Goal: Contribute content: Add original content to the website for others to see

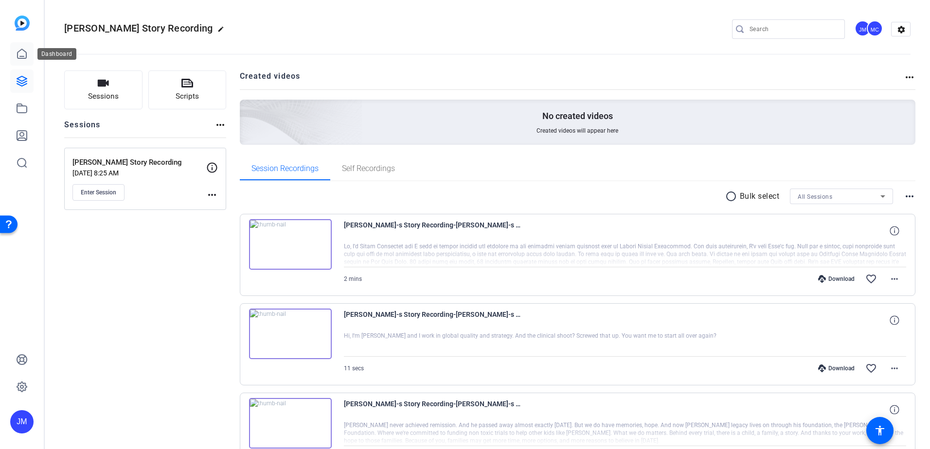
click at [24, 52] on icon at bounding box center [22, 54] width 12 height 12
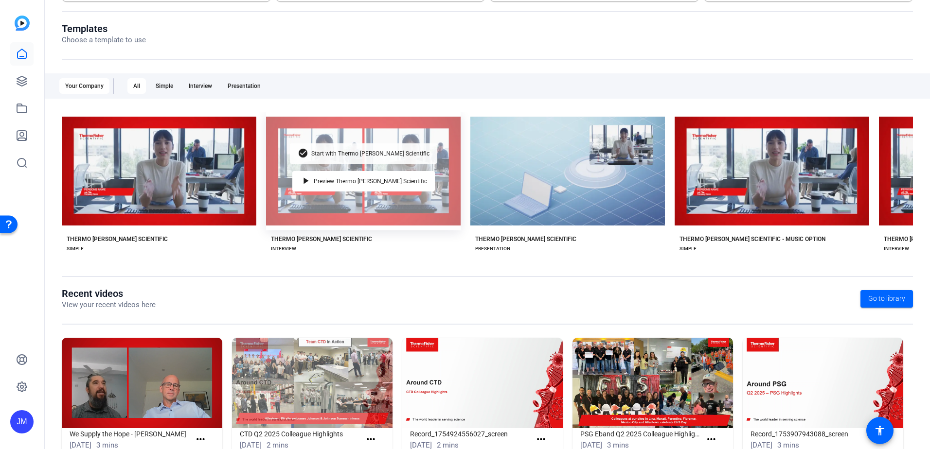
scroll to position [97, 0]
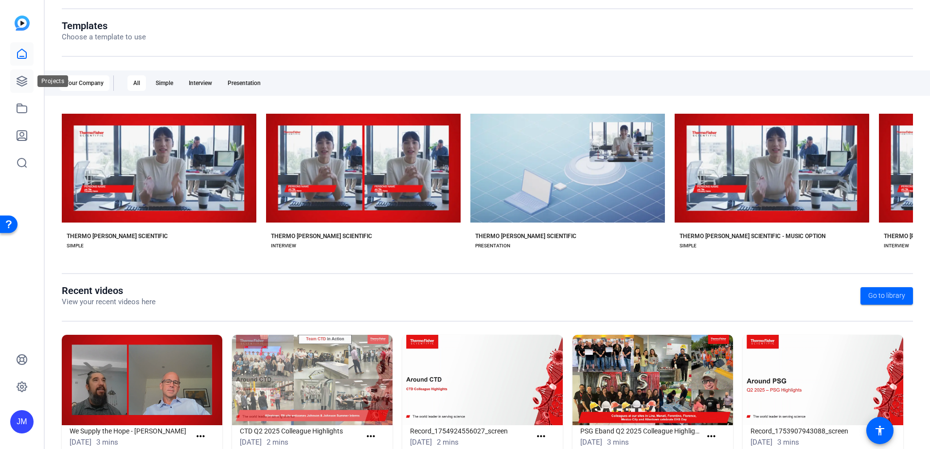
click at [24, 83] on icon at bounding box center [22, 81] width 10 height 10
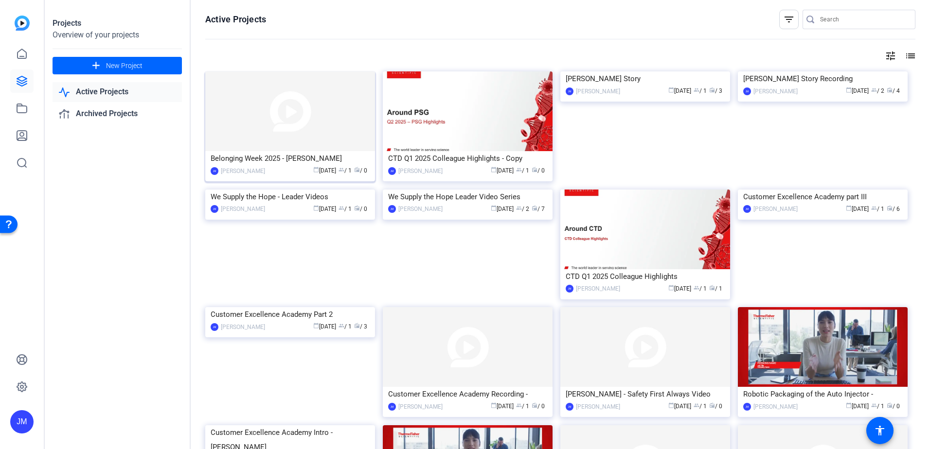
click at [339, 133] on img at bounding box center [290, 111] width 170 height 80
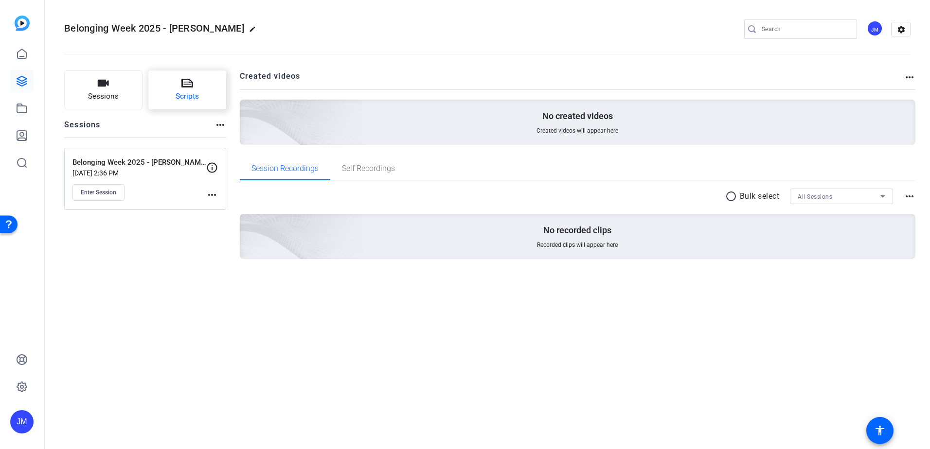
click at [173, 91] on button "Scripts" at bounding box center [187, 90] width 78 height 39
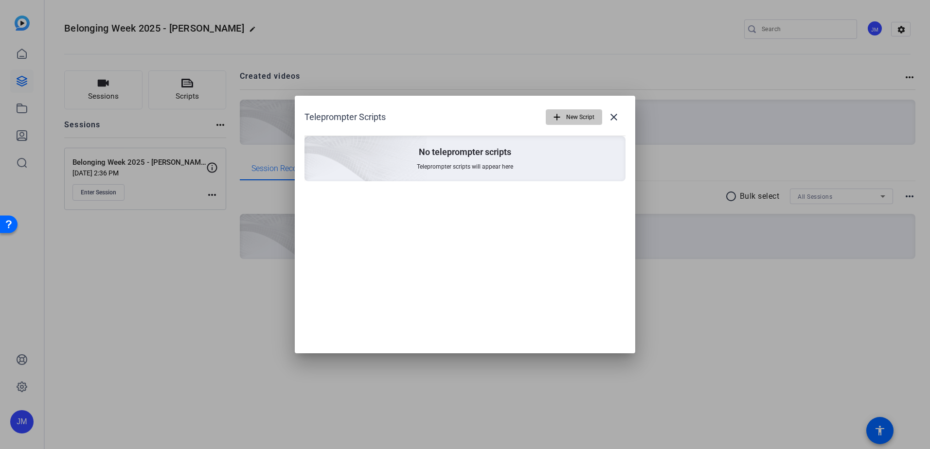
click at [555, 113] on mat-icon "add" at bounding box center [557, 117] width 11 height 11
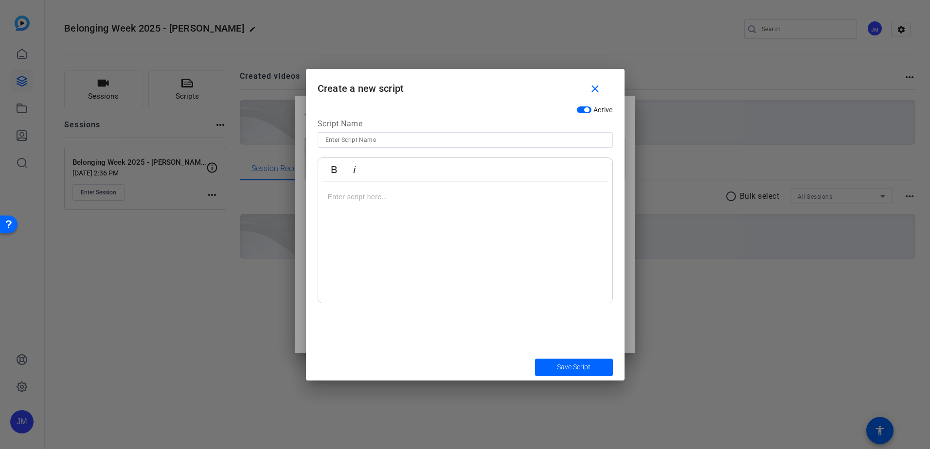
click at [401, 142] on input at bounding box center [465, 140] width 280 height 12
type input "[PERSON_NAME] Belonging Week"
click at [418, 207] on div at bounding box center [465, 243] width 294 height 122
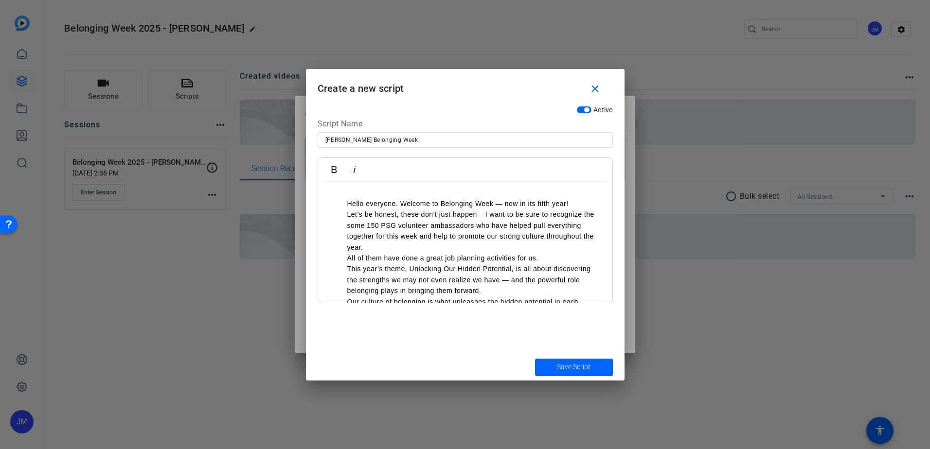
scroll to position [578, 0]
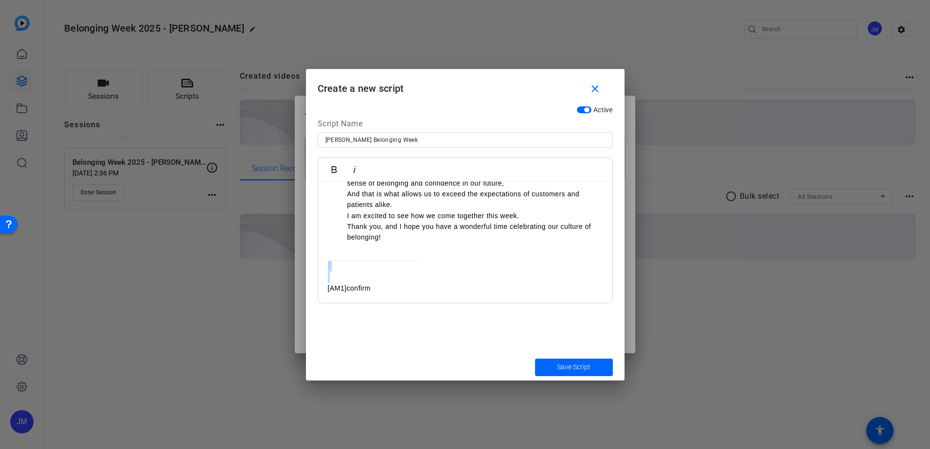
drag, startPoint x: 424, startPoint y: 284, endPoint x: 349, endPoint y: 258, distance: 79.8
drag, startPoint x: 385, startPoint y: 297, endPoint x: 277, endPoint y: 255, distance: 115.5
click at [277, 255] on div "Teleprompter Scripts add New Script close No teleprompter scripts Teleprompter …" at bounding box center [465, 224] width 930 height 449
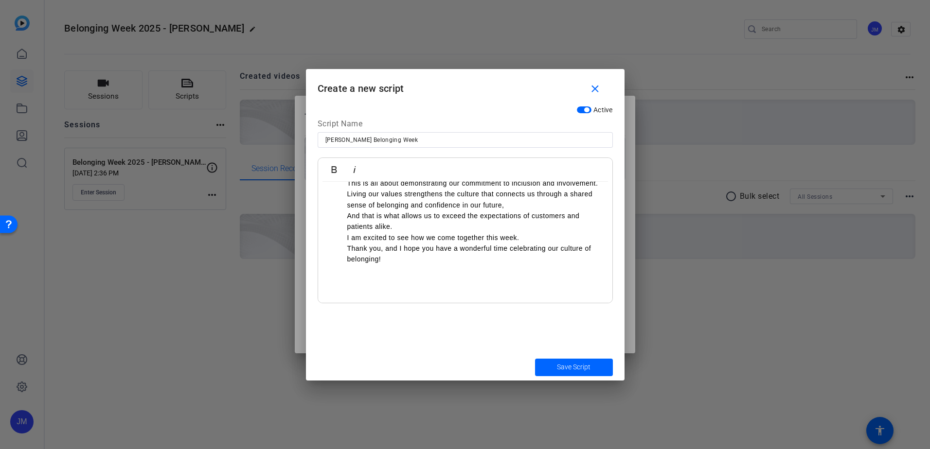
scroll to position [565, 0]
click at [350, 261] on li "Thank you, and I hope you have a wonderful time celebrating our culture of belo…" at bounding box center [474, 254] width 255 height 22
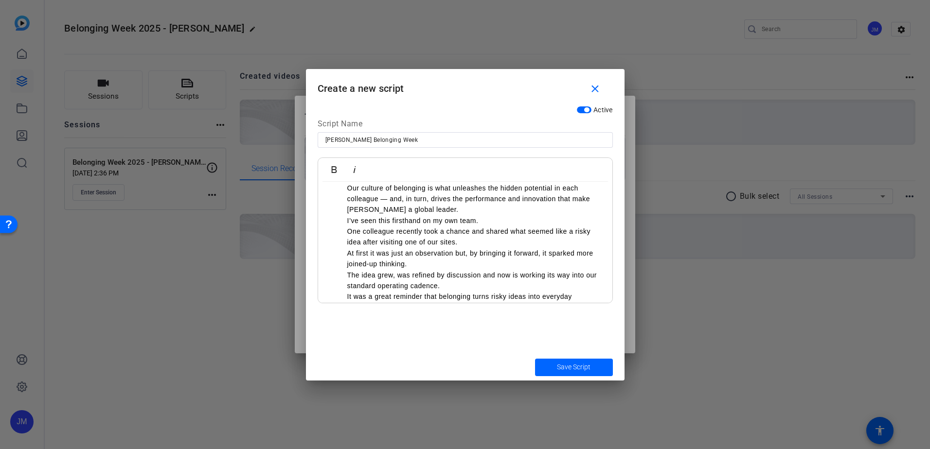
scroll to position [0, 0]
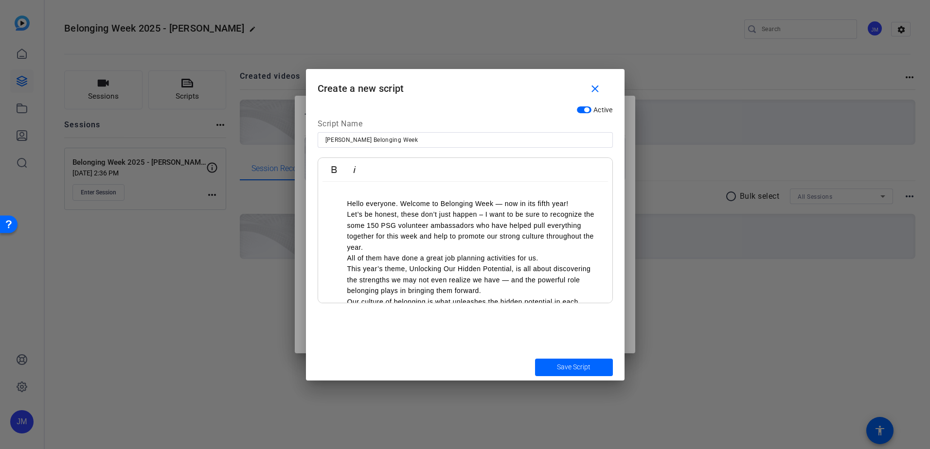
click at [379, 201] on li "Hello everyone. Welcome to Belonging Week — now in its fifth year!" at bounding box center [474, 203] width 255 height 11
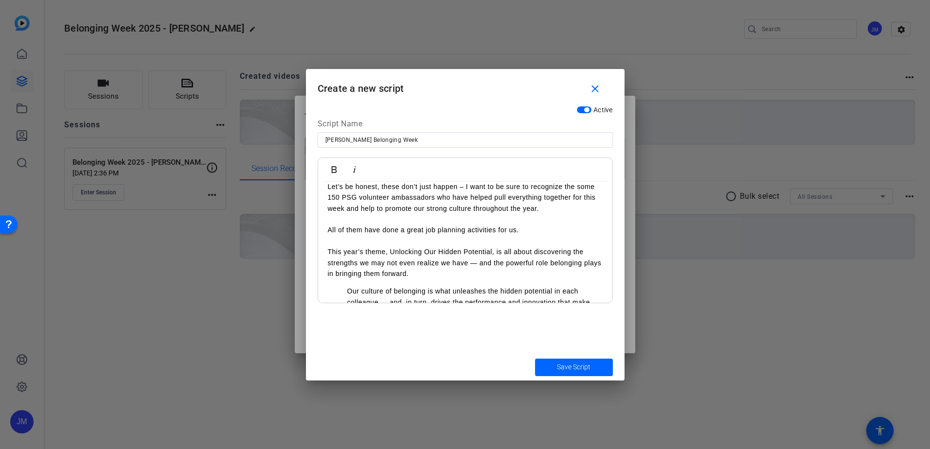
scroll to position [49, 0]
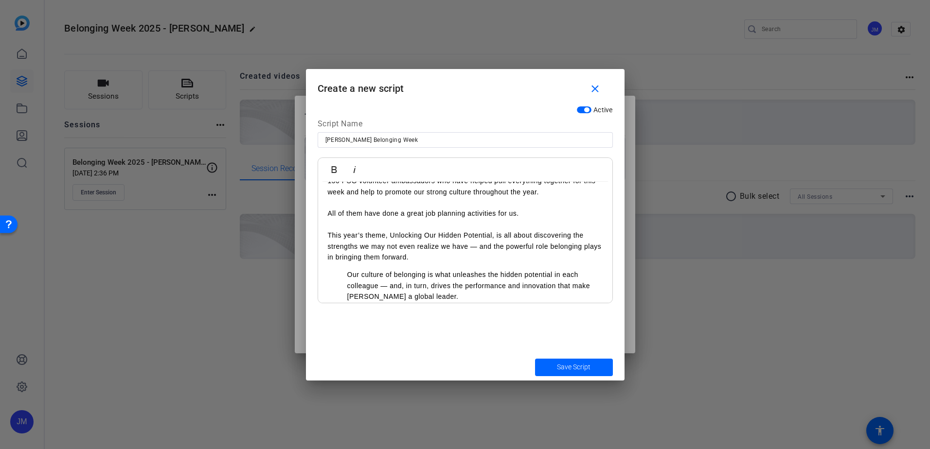
click at [459, 263] on p "This year’s theme, Unlocking Our Hidden Potential, is all about discovering the…" at bounding box center [465, 246] width 275 height 33
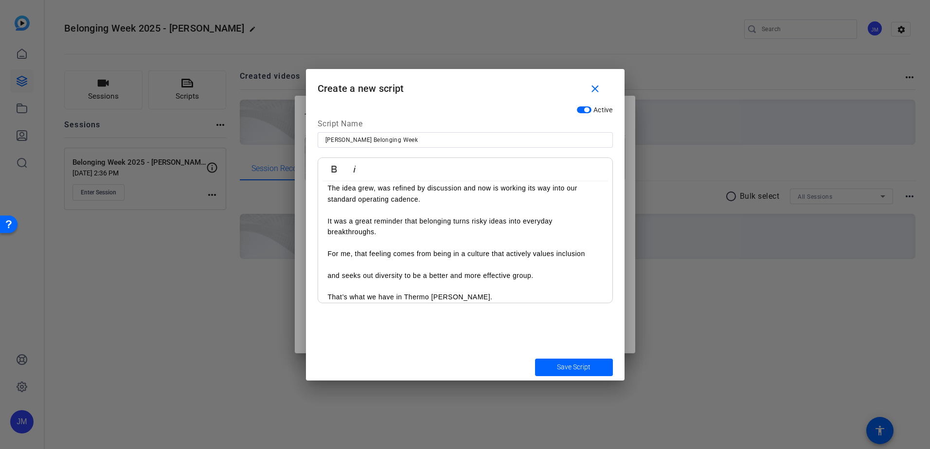
scroll to position [291, 0]
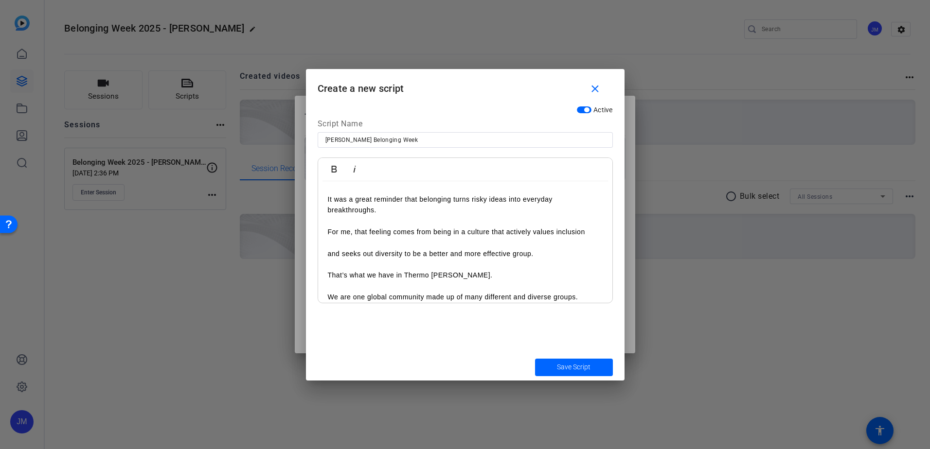
click at [504, 263] on p at bounding box center [465, 264] width 275 height 11
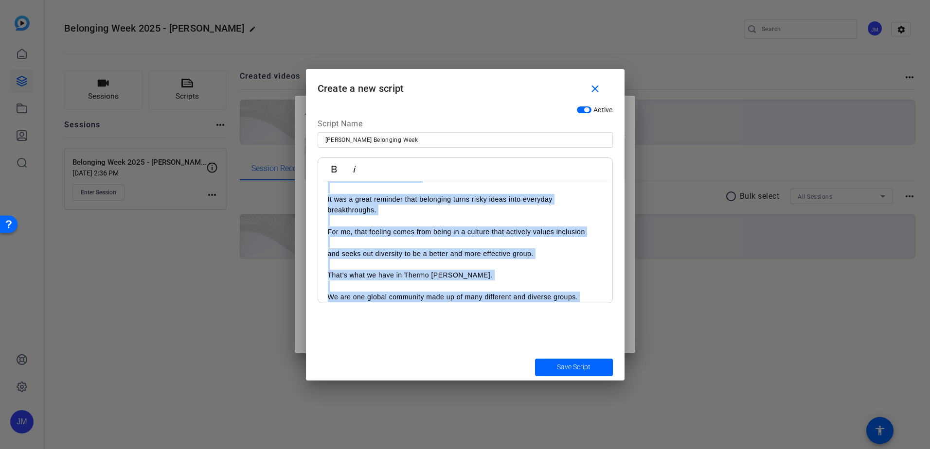
copy div "Lorem ipsumdol. Sitamet co Adipiscin Elit — sed do eiu tempo inci! Utl’e do mag…"
click at [490, 245] on p at bounding box center [465, 242] width 275 height 11
click at [515, 254] on p "and seeks out diversity to be a better and more effective group." at bounding box center [465, 254] width 275 height 11
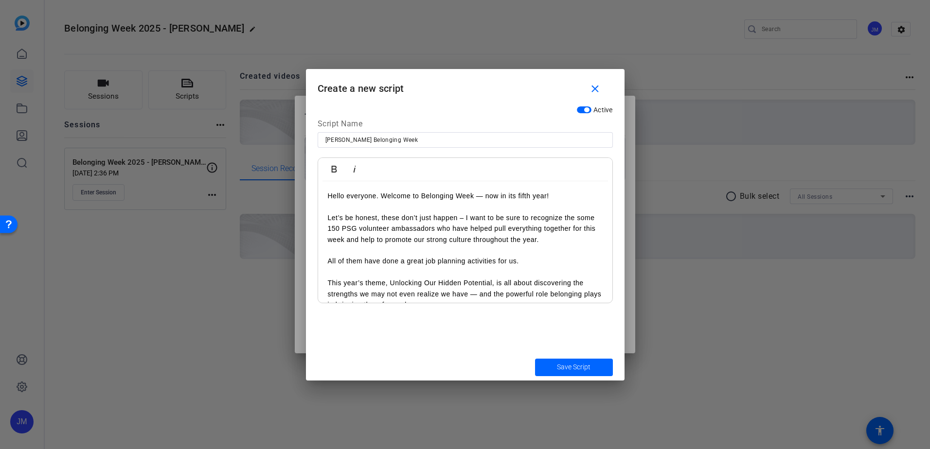
scroll to position [0, 0]
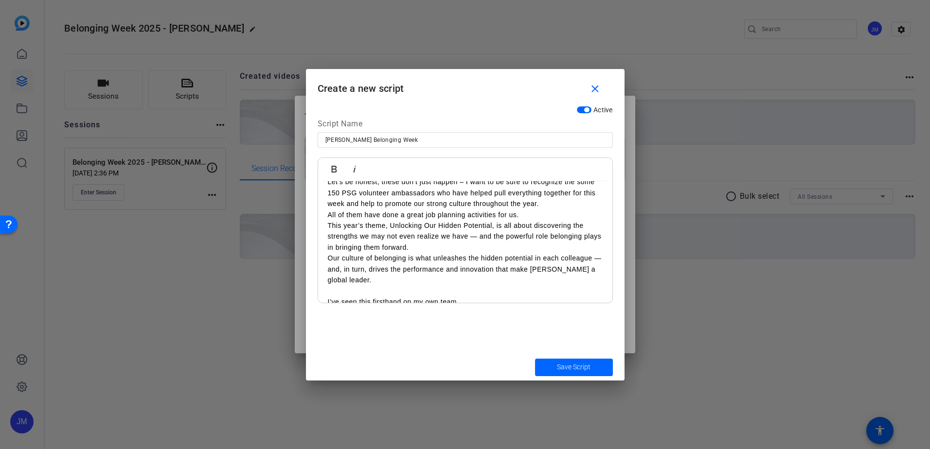
scroll to position [49, 0]
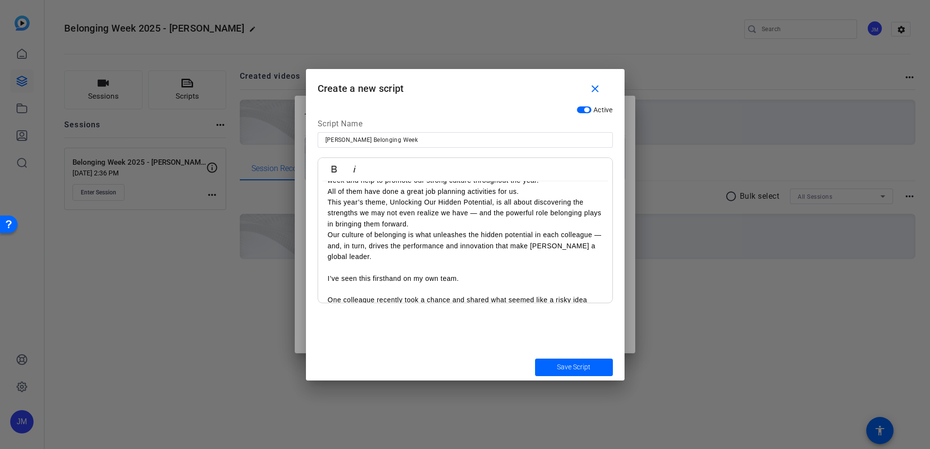
click at [462, 263] on p at bounding box center [465, 267] width 275 height 11
click at [456, 254] on p "Our culture of belonging is what unleashes the hidden potential in each colleag…" at bounding box center [465, 246] width 275 height 33
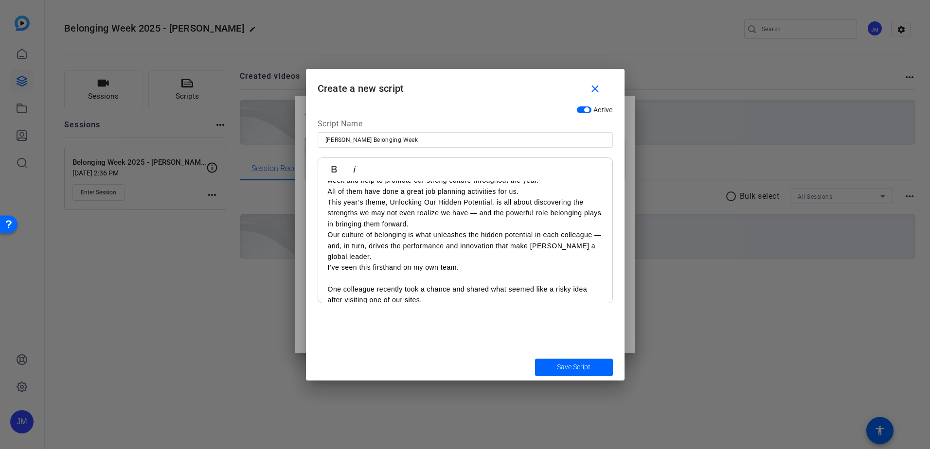
click at [467, 271] on p "I’ve seen this firsthand on my own team." at bounding box center [465, 267] width 275 height 11
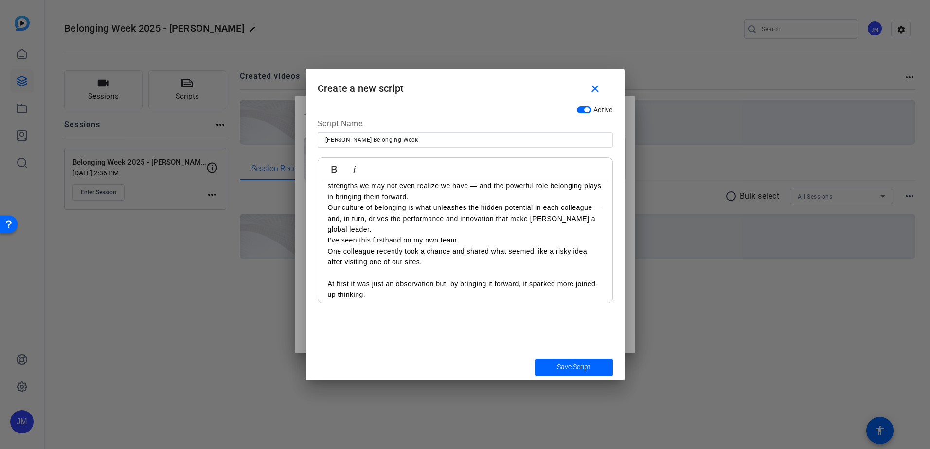
scroll to position [97, 0]
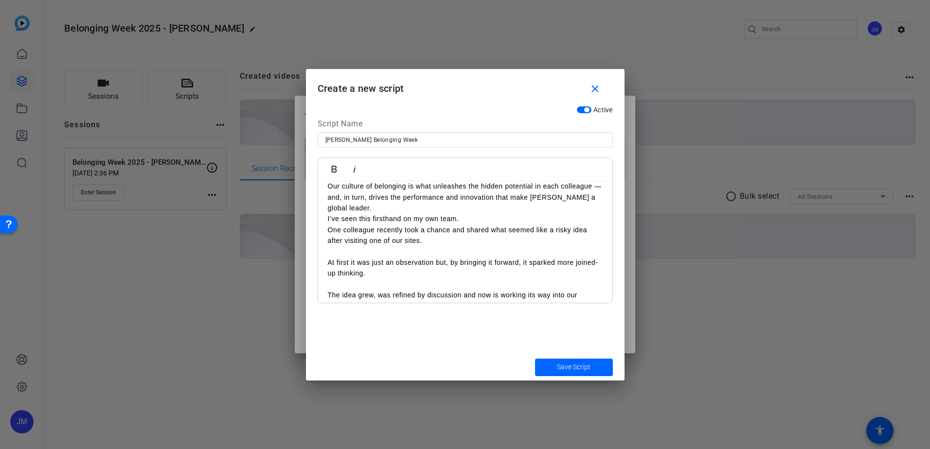
click at [441, 233] on p "One colleague recently took a chance and shared what seemed like a risky idea a…" at bounding box center [465, 236] width 275 height 22
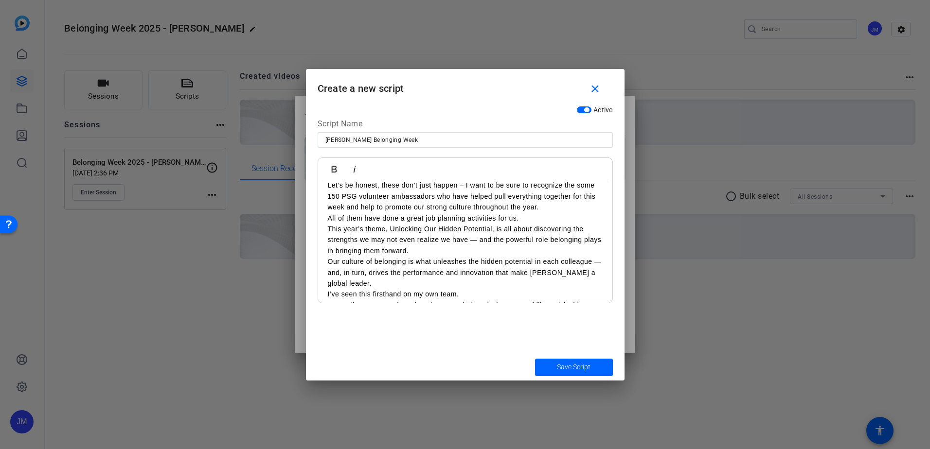
scroll to position [11, 0]
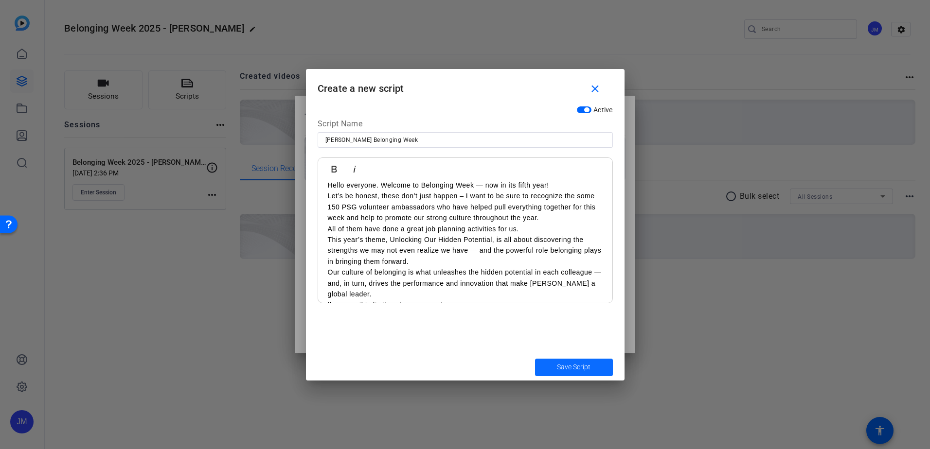
click at [579, 373] on span "submit" at bounding box center [574, 367] width 78 height 23
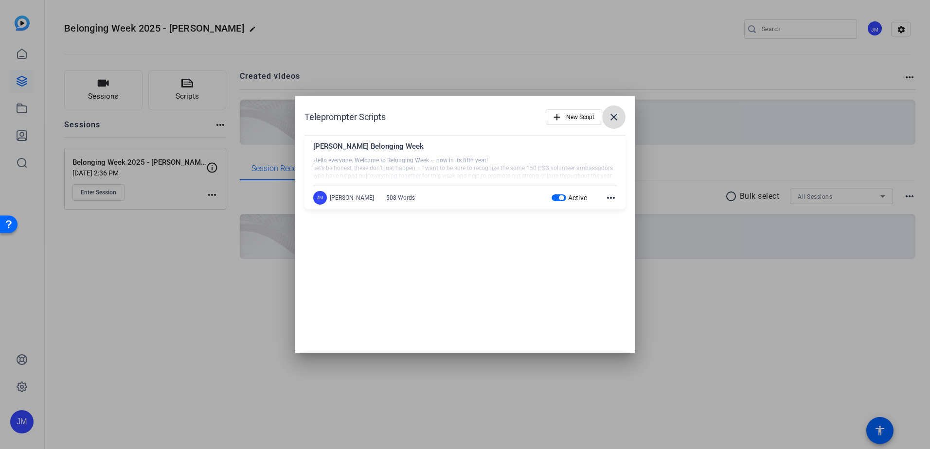
click at [617, 118] on mat-icon "close" at bounding box center [614, 117] width 12 height 12
